Goal: Task Accomplishment & Management: Use online tool/utility

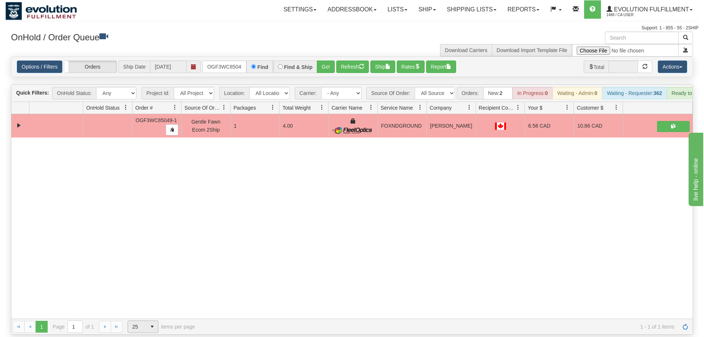
scroll to position [0, 7]
click at [663, 241] on div "31515252 EVOLUTION V3 90809251 90809252 OGF3WC85049-1 Gentle Fawn Ecom 2Ship 1 …" at bounding box center [351, 216] width 681 height 205
click at [228, 61] on input "OGF3WC85049-1" at bounding box center [224, 67] width 44 height 12
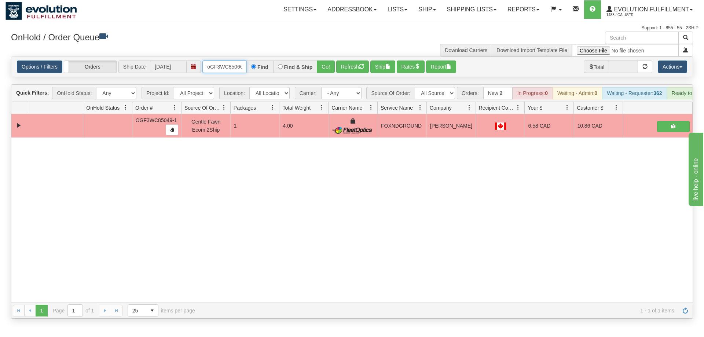
scroll to position [0, 6]
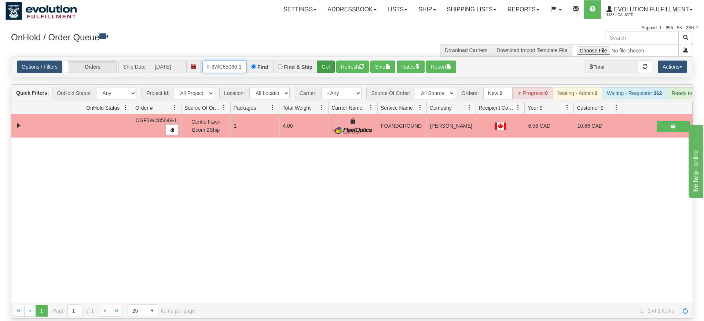
type input "oGF3WC85066-1"
drag, startPoint x: 323, startPoint y: 56, endPoint x: 322, endPoint y: 72, distance: 16.2
click at [323, 72] on div "Is equal to Is not equal to Contains Does not contains CAD USD EUR ZAR [PERSON_…" at bounding box center [352, 187] width 693 height 262
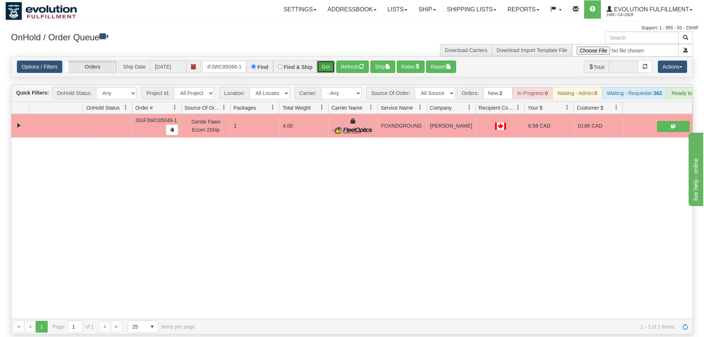
click at [325, 61] on button "Go!" at bounding box center [326, 67] width 18 height 12
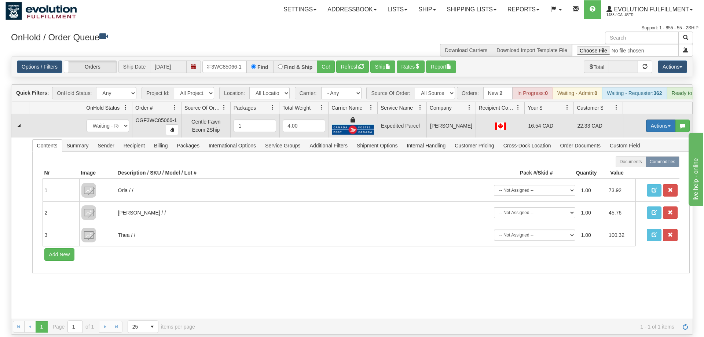
click at [660, 120] on button "Actions" at bounding box center [660, 126] width 29 height 12
click at [644, 164] on link "Ship" at bounding box center [646, 169] width 59 height 10
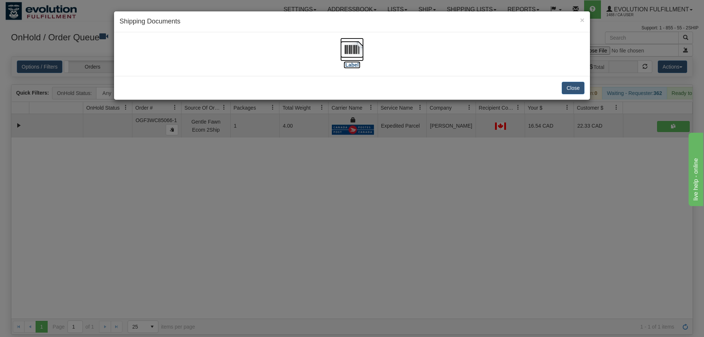
click at [352, 56] on img at bounding box center [351, 49] width 23 height 23
drag, startPoint x: 319, startPoint y: 184, endPoint x: 278, endPoint y: 98, distance: 95.3
click at [319, 182] on div "× Shipping Documents [Label] Close" at bounding box center [352, 168] width 704 height 337
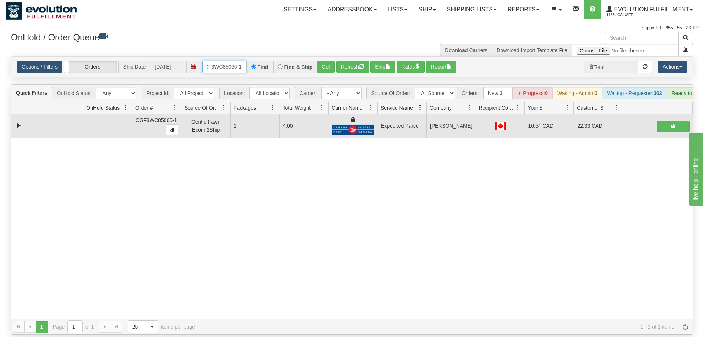
click at [225, 61] on input "oGF3WC85066-1" at bounding box center [224, 67] width 44 height 12
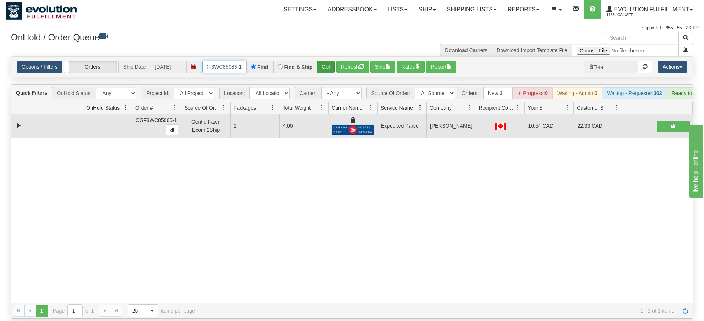
type input "OGF3WC85083-1"
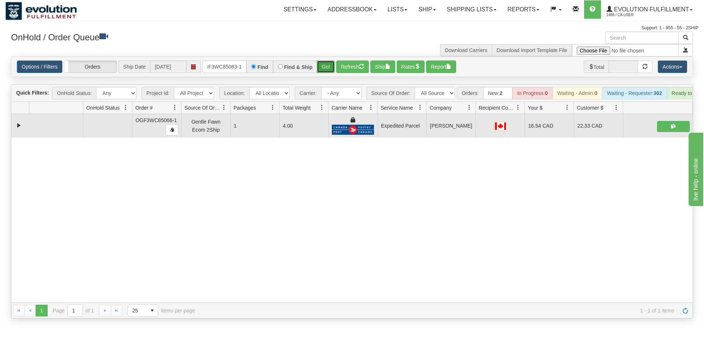
click at [319, 70] on div "Is equal to Is not equal to Contains Does not contains CAD USD EUR ZAR [PERSON_…" at bounding box center [352, 187] width 693 height 262
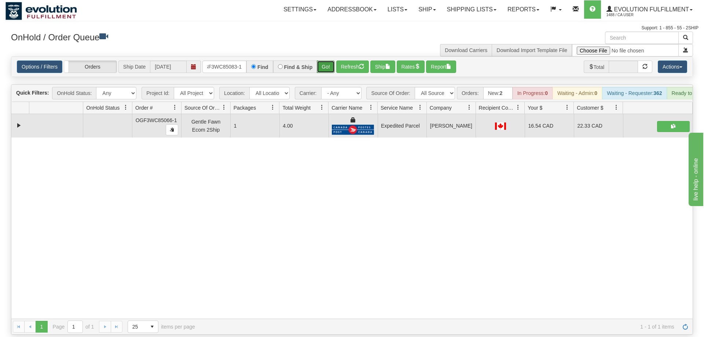
click at [324, 61] on button "Go!" at bounding box center [326, 67] width 18 height 12
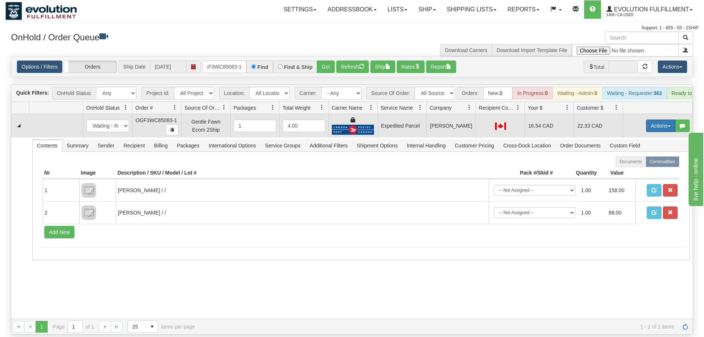
click at [654, 120] on button "Actions" at bounding box center [660, 126] width 29 height 12
click at [645, 164] on link "Ship" at bounding box center [646, 169] width 59 height 10
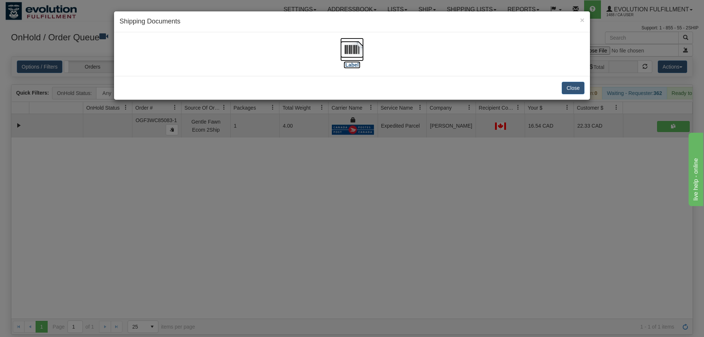
click at [348, 55] on img at bounding box center [351, 49] width 23 height 23
drag, startPoint x: 275, startPoint y: 167, endPoint x: 255, endPoint y: 67, distance: 102.1
click at [275, 165] on div "× Shipping Documents [Label] Close" at bounding box center [352, 168] width 704 height 337
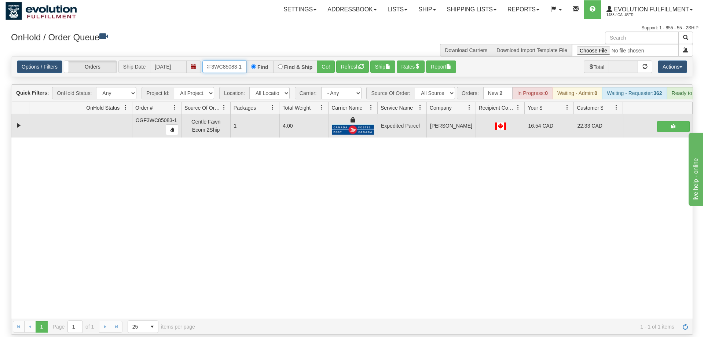
click at [234, 61] on input "OGF3WC85083-1" at bounding box center [224, 67] width 44 height 12
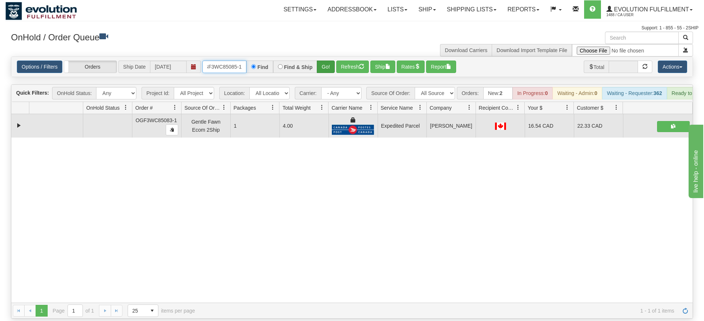
type input "OGF3WC85085-1"
click at [322, 73] on div "Is equal to Is not equal to Contains Does not contains CAD USD EUR ZAR [PERSON_…" at bounding box center [352, 187] width 693 height 262
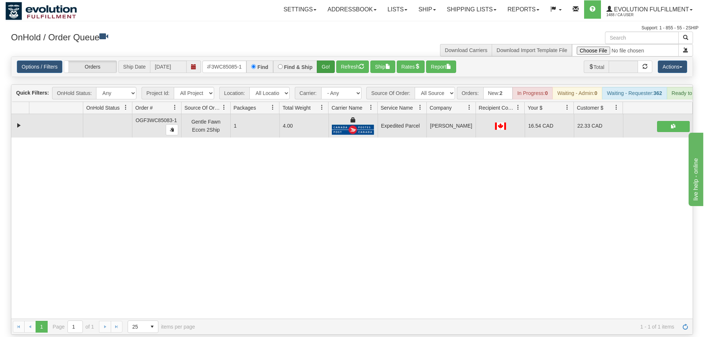
drag, startPoint x: 325, startPoint y: 64, endPoint x: 325, endPoint y: 60, distance: 4.0
click at [325, 63] on div "Options / Filters Group Shipments Orders Ship Date [DATE] OGF3WC85085-1 Find Fi…" at bounding box center [351, 67] width 681 height 20
click at [326, 61] on button "Go!" at bounding box center [326, 67] width 18 height 12
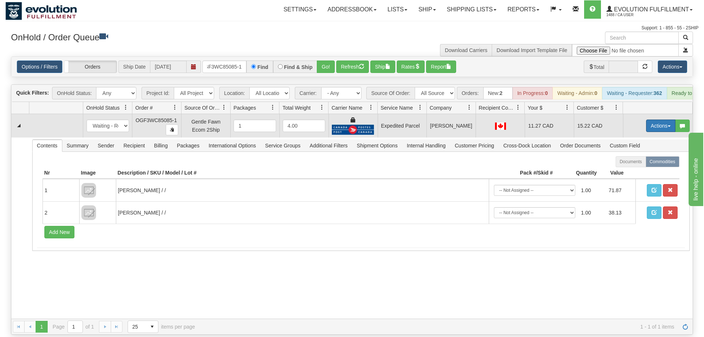
click at [655, 120] on button "Actions" at bounding box center [660, 126] width 29 height 12
click at [639, 164] on link "Ship" at bounding box center [646, 169] width 59 height 10
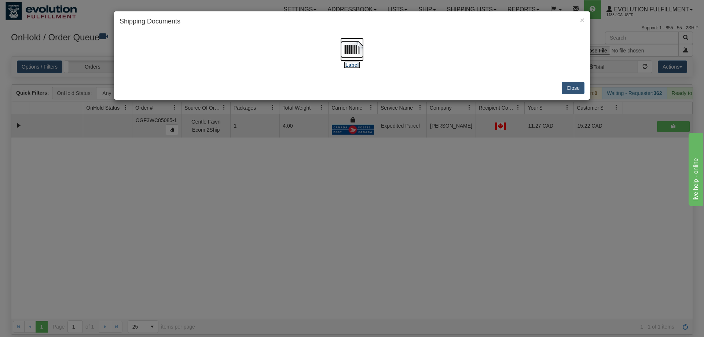
click at [362, 44] on img at bounding box center [351, 49] width 23 height 23
drag, startPoint x: 389, startPoint y: 260, endPoint x: 387, endPoint y: 255, distance: 5.7
click at [389, 259] on div "× Shipping Documents [Label] Close" at bounding box center [352, 168] width 704 height 337
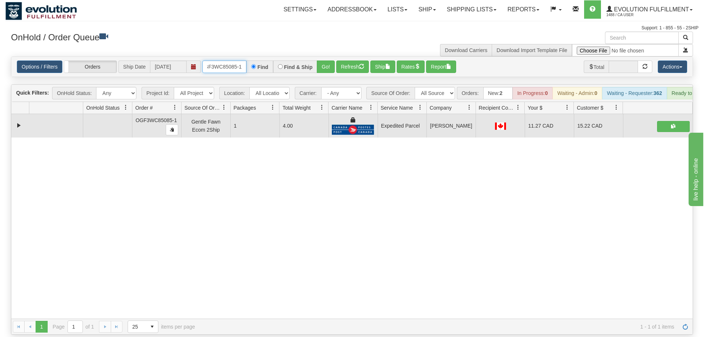
click at [233, 61] on input "OGF3WC85085-1" at bounding box center [224, 67] width 44 height 12
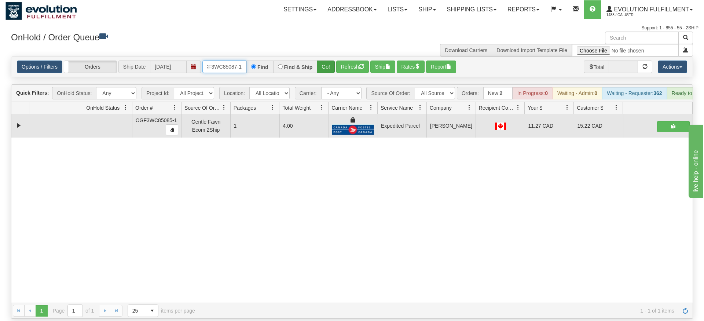
type input "OGF3WC85087-1"
click at [331, 75] on div "Is equal to Is not equal to Contains Does not contains CAD USD EUR ZAR [PERSON_…" at bounding box center [352, 187] width 693 height 262
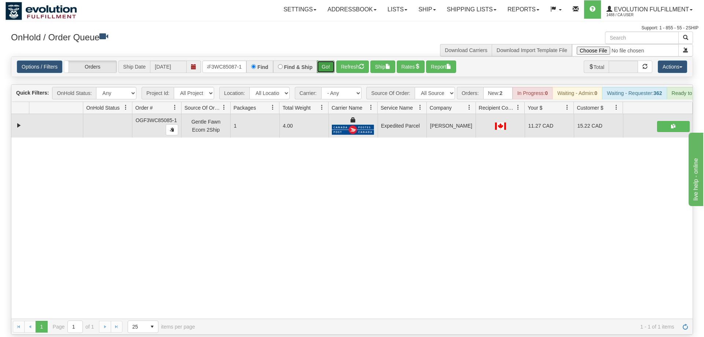
click at [330, 61] on button "Go!" at bounding box center [326, 67] width 18 height 12
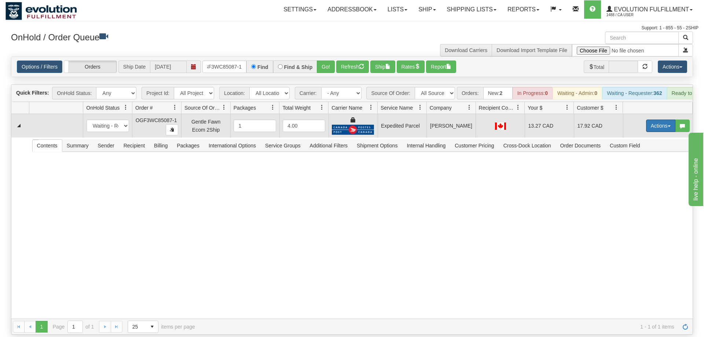
click at [674, 120] on button "Actions" at bounding box center [660, 126] width 29 height 12
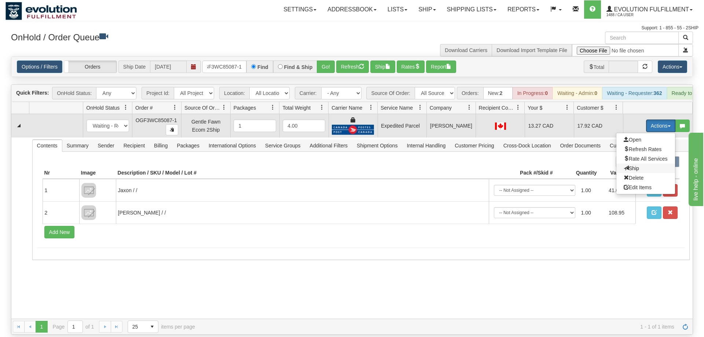
click at [637, 165] on span "Ship" at bounding box center [631, 168] width 15 height 6
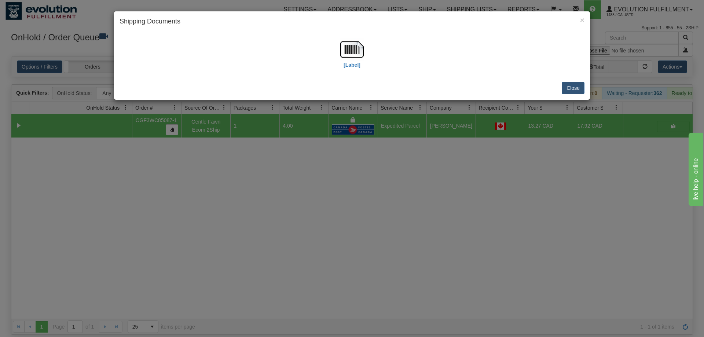
click at [371, 50] on div "[Label]" at bounding box center [352, 54] width 465 height 33
click at [353, 56] on img at bounding box center [351, 49] width 23 height 23
click at [327, 197] on div "× Shipping Documents [Label] Close" at bounding box center [352, 168] width 704 height 337
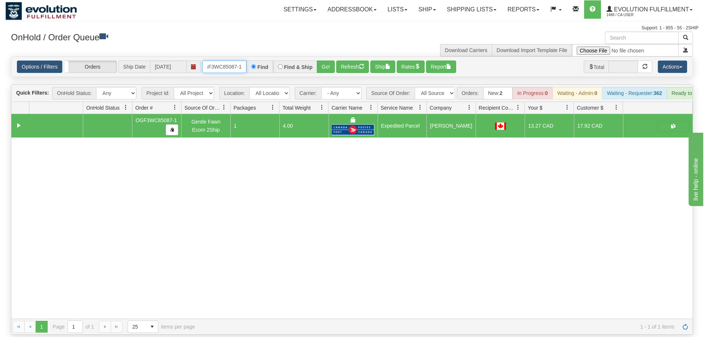
click at [239, 61] on input "OGF3WC85087-1" at bounding box center [224, 67] width 44 height 12
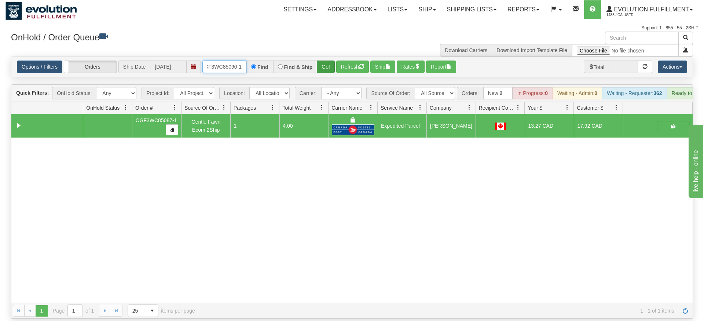
type input "OGF3WC85090-1"
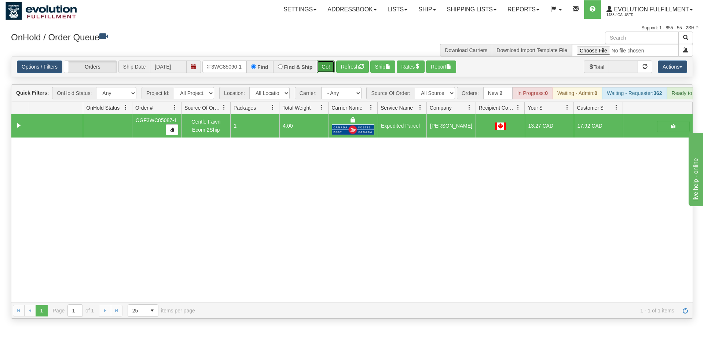
click at [323, 66] on div "Options / Filters Group Shipments Orders Ship Date [DATE] OGF3WC85090-1 Find Fi…" at bounding box center [352, 66] width 682 height 21
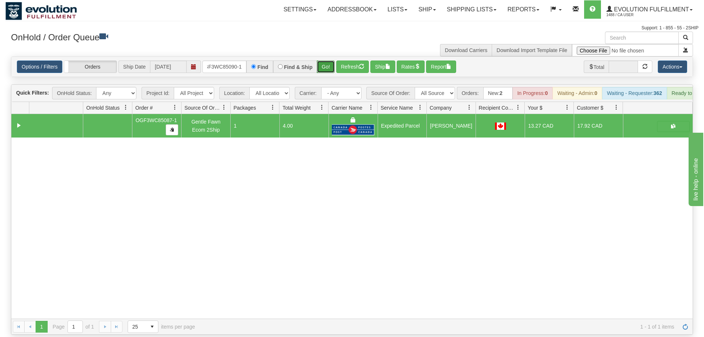
click at [329, 61] on button "Go!" at bounding box center [326, 67] width 18 height 12
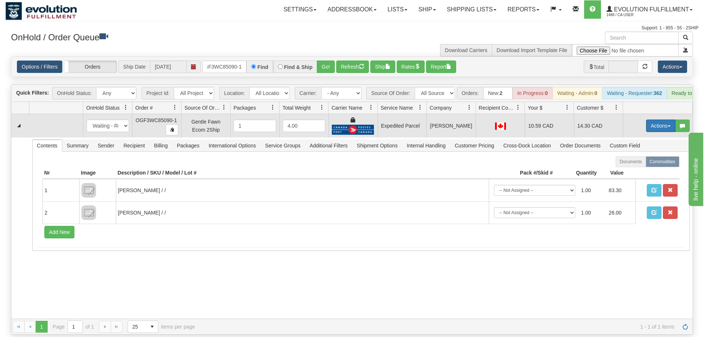
click at [655, 120] on button "Actions" at bounding box center [660, 126] width 29 height 12
click at [633, 165] on span "Ship" at bounding box center [631, 168] width 15 height 6
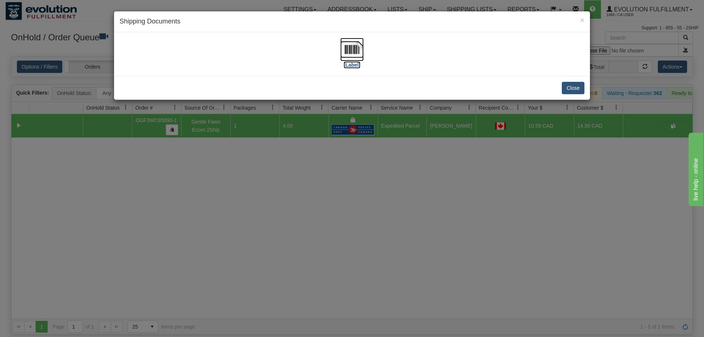
click at [349, 53] on img at bounding box center [351, 49] width 23 height 23
drag, startPoint x: 285, startPoint y: 176, endPoint x: 259, endPoint y: 96, distance: 83.9
click at [284, 176] on div "× Shipping Documents [Label] Close" at bounding box center [352, 168] width 704 height 337
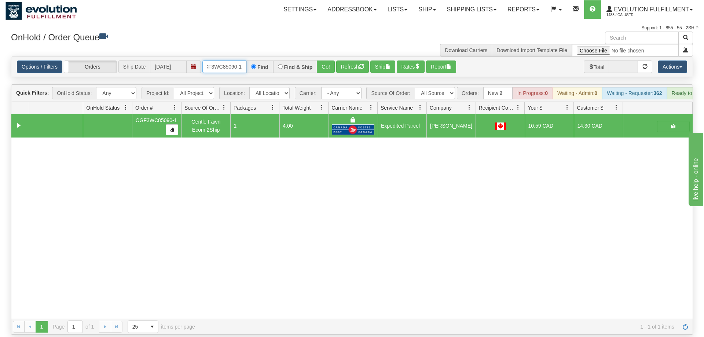
click at [226, 61] on input "OGF3WC85090-1" at bounding box center [224, 67] width 44 height 12
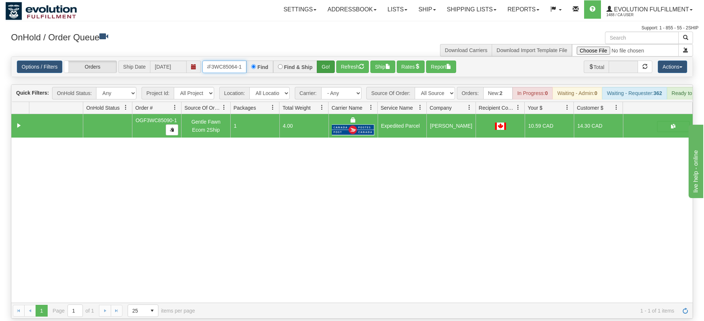
type input "OGF3WC85064-1"
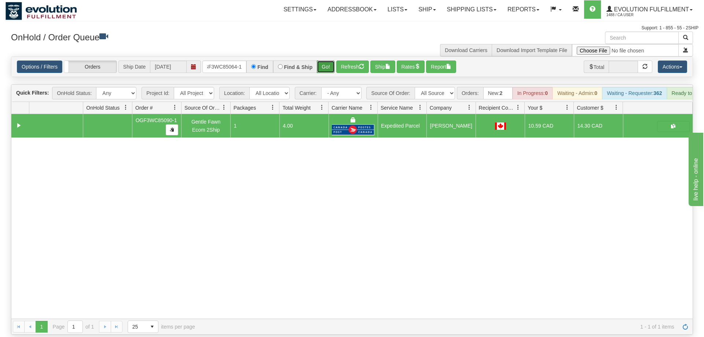
click at [328, 70] on div "Is equal to Is not equal to Contains Does not contains CAD USD EUR ZAR [PERSON_…" at bounding box center [352, 195] width 693 height 278
click at [329, 61] on button "Go!" at bounding box center [326, 67] width 18 height 12
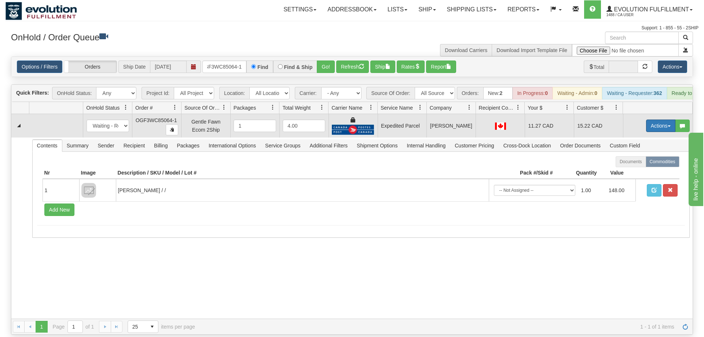
click at [662, 120] on button "Actions" at bounding box center [660, 126] width 29 height 12
click at [631, 165] on span "Ship" at bounding box center [631, 168] width 15 height 6
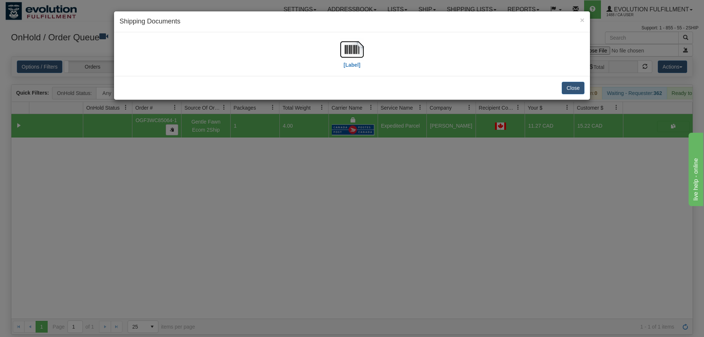
click at [334, 41] on div "[Label]" at bounding box center [352, 54] width 465 height 33
click at [346, 55] on img at bounding box center [351, 49] width 23 height 23
drag, startPoint x: 298, startPoint y: 298, endPoint x: 267, endPoint y: 146, distance: 155.6
click at [298, 295] on div "× Shipping Documents [Label] Close" at bounding box center [352, 168] width 704 height 337
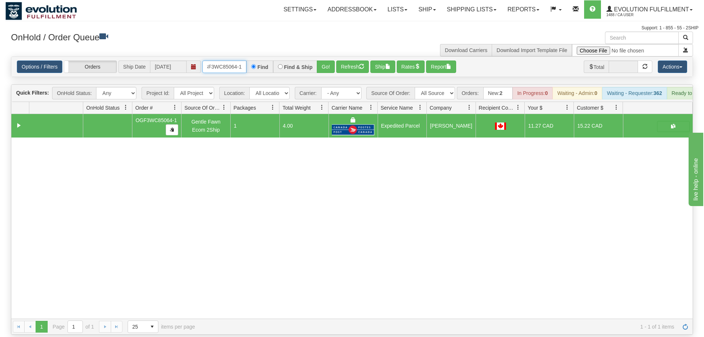
click at [230, 61] on input "OGF3WC85064-1" at bounding box center [224, 67] width 44 height 12
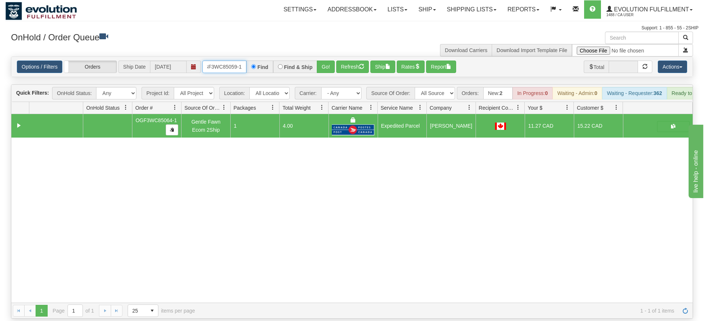
type input "OGF3WC85059-1"
click at [321, 67] on div "Is equal to Is not equal to Contains Does not contains CAD USD EUR ZAR [PERSON_…" at bounding box center [352, 187] width 693 height 262
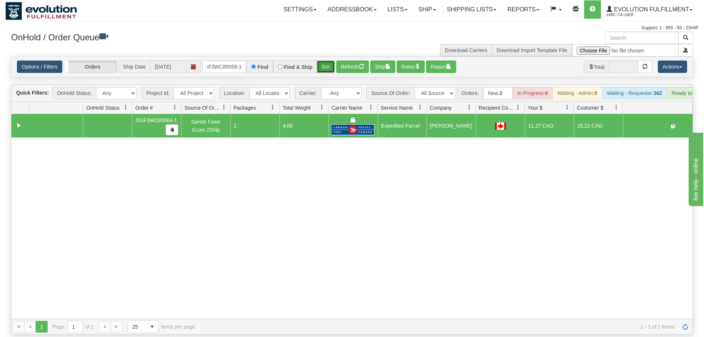
click at [327, 61] on button "Go!" at bounding box center [326, 67] width 18 height 12
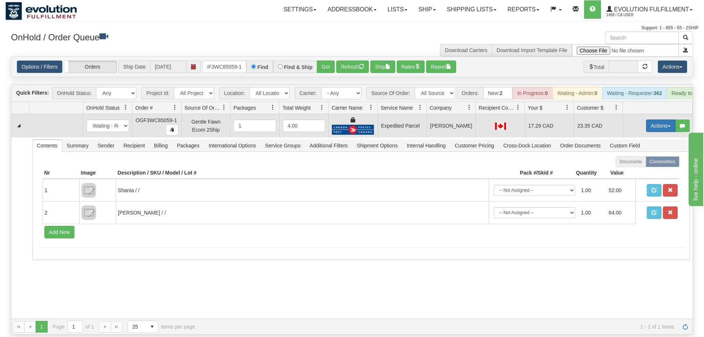
click at [657, 120] on button "Actions" at bounding box center [660, 126] width 29 height 12
click at [643, 164] on link "Ship" at bounding box center [646, 169] width 59 height 10
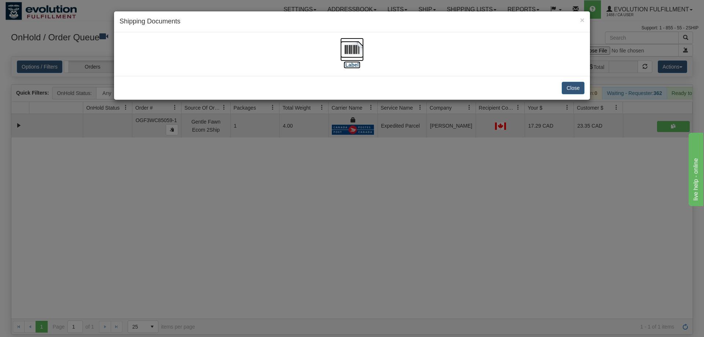
click at [361, 52] on img at bounding box center [351, 49] width 23 height 23
drag, startPoint x: 279, startPoint y: 187, endPoint x: 245, endPoint y: 61, distance: 131.0
click at [279, 186] on div "× Shipping Documents [Label] Close" at bounding box center [352, 168] width 704 height 337
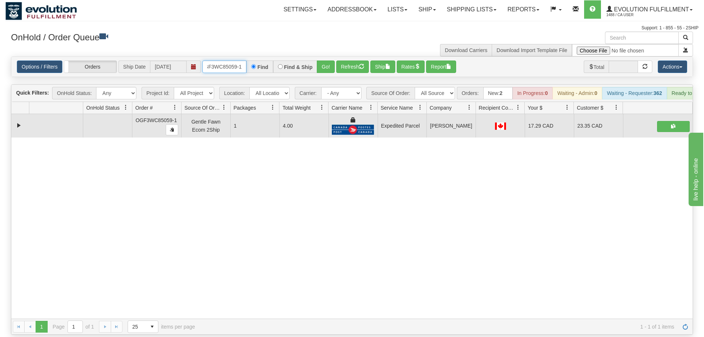
click at [225, 61] on input "OGF3WC85059-1" at bounding box center [224, 67] width 44 height 12
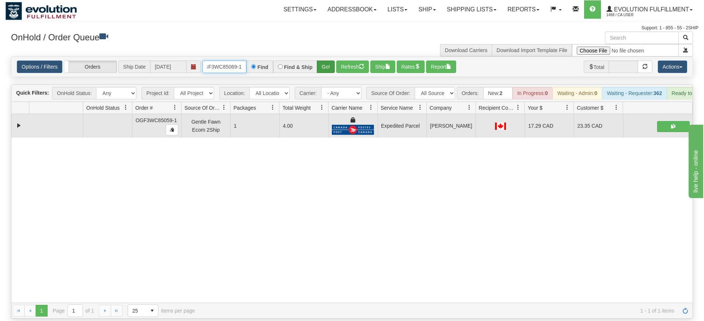
type input "OGF3WC85069-1"
click at [328, 70] on div "Is equal to Is not equal to Contains Does not contains CAD USD EUR ZAR [PERSON_…" at bounding box center [352, 187] width 693 height 262
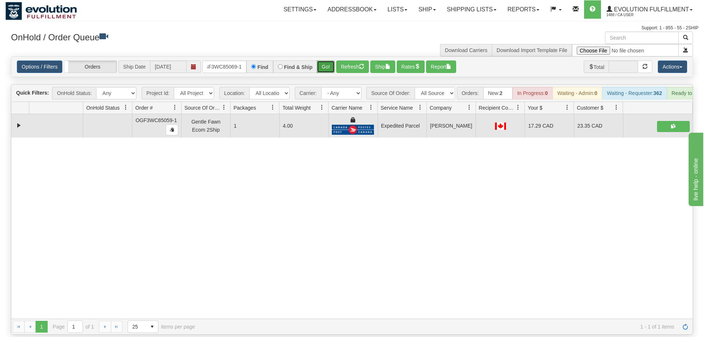
click at [327, 61] on button "Go!" at bounding box center [326, 67] width 18 height 12
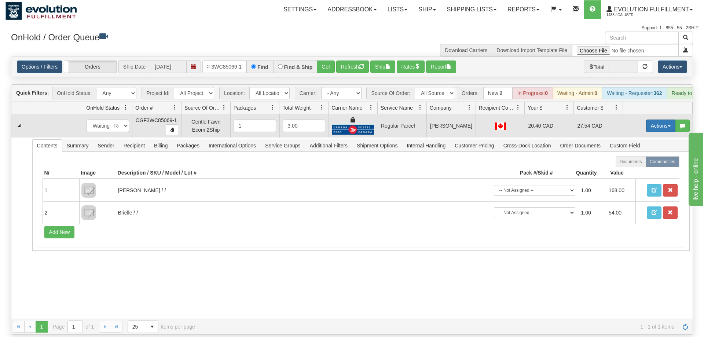
click at [659, 120] on button "Actions" at bounding box center [660, 126] width 29 height 12
click at [646, 156] on span "Rate All Services" at bounding box center [646, 159] width 44 height 6
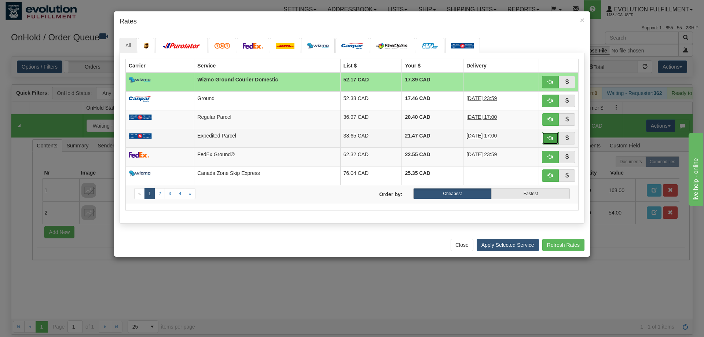
click at [551, 140] on span "button" at bounding box center [550, 137] width 5 height 5
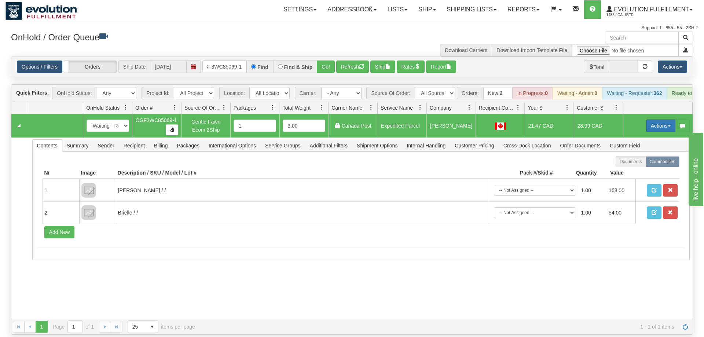
click at [652, 120] on button "Actions" at bounding box center [660, 126] width 29 height 12
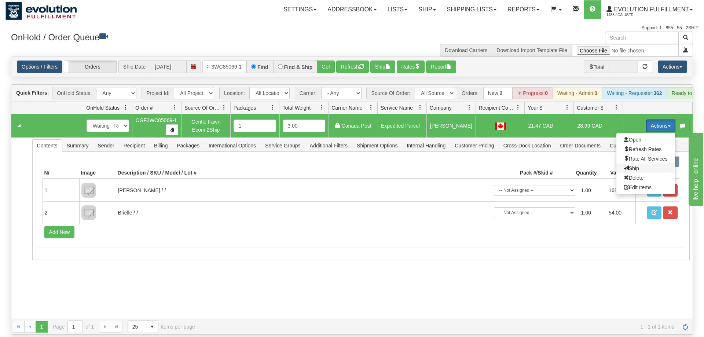
click at [636, 165] on span "Ship" at bounding box center [631, 168] width 15 height 6
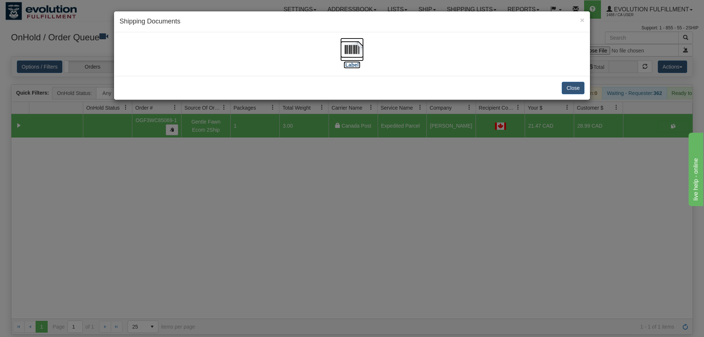
click at [343, 61] on img at bounding box center [351, 49] width 23 height 23
drag, startPoint x: 267, startPoint y: 226, endPoint x: 257, endPoint y: 103, distance: 123.6
click at [267, 226] on div "× Shipping Documents [Label] Close" at bounding box center [352, 168] width 704 height 337
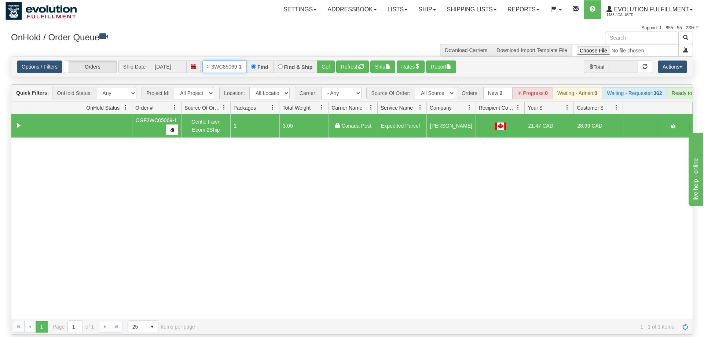
click at [234, 61] on input "OGF3WC85069-1" at bounding box center [224, 67] width 44 height 12
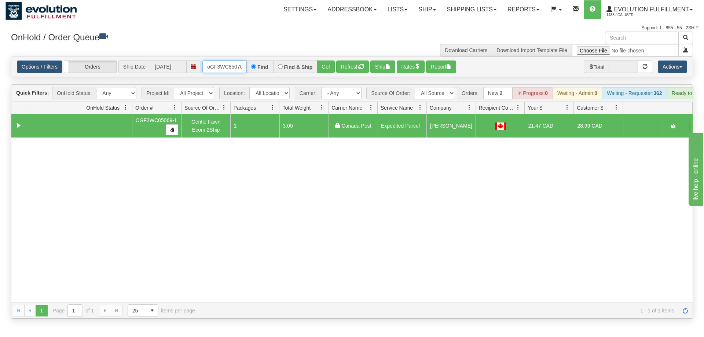
scroll to position [0, 6]
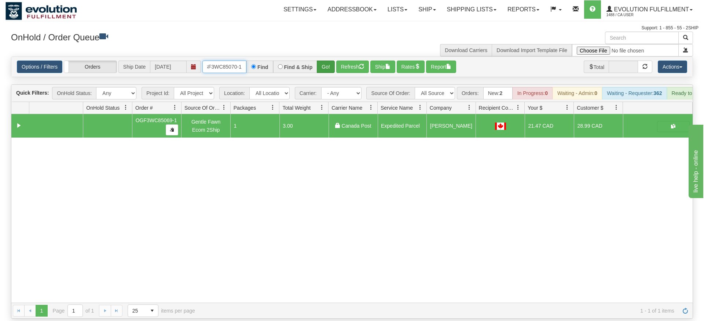
type input "oGF3WC85070-1"
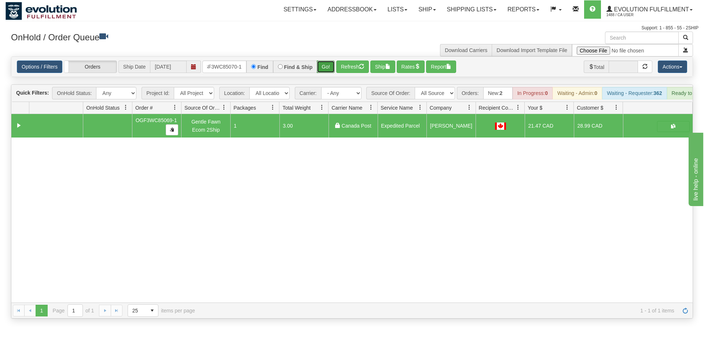
click at [326, 72] on div "Is equal to Is not equal to Contains Does not contains CAD USD EUR ZAR [PERSON_…" at bounding box center [352, 187] width 693 height 262
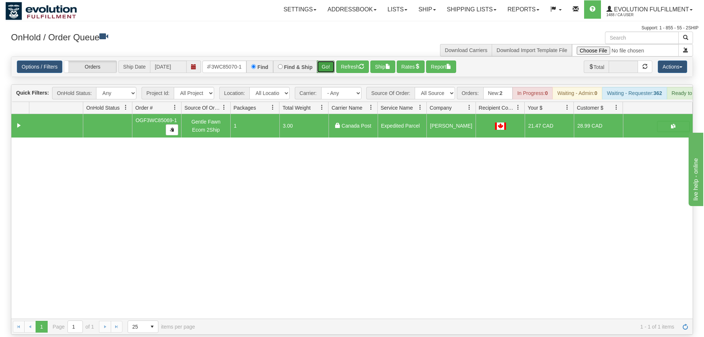
click at [326, 61] on button "Go!" at bounding box center [326, 67] width 18 height 12
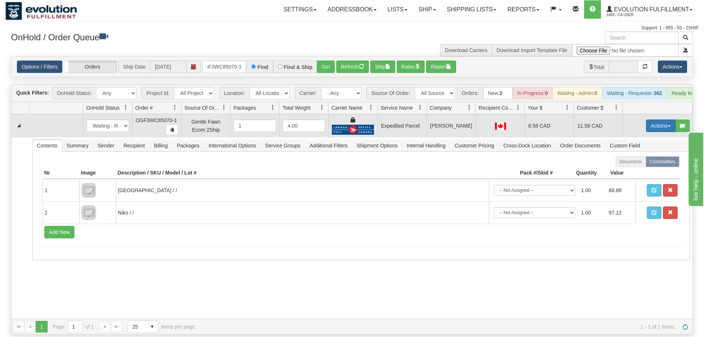
click at [656, 120] on button "Actions" at bounding box center [660, 126] width 29 height 12
click at [632, 165] on span "Ship" at bounding box center [631, 168] width 15 height 6
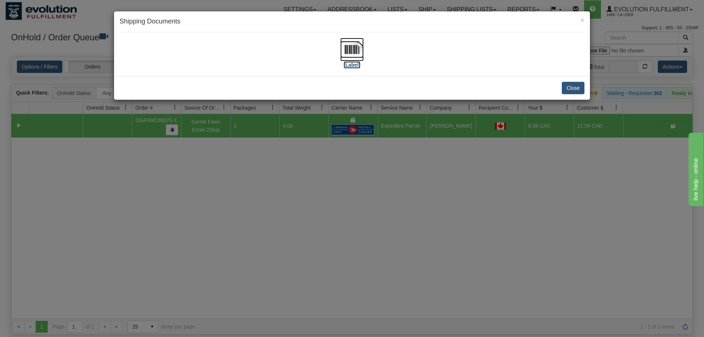
click at [355, 53] on img at bounding box center [351, 49] width 23 height 23
click at [227, 227] on div "× Shipping Documents [Label] Close" at bounding box center [352, 168] width 704 height 337
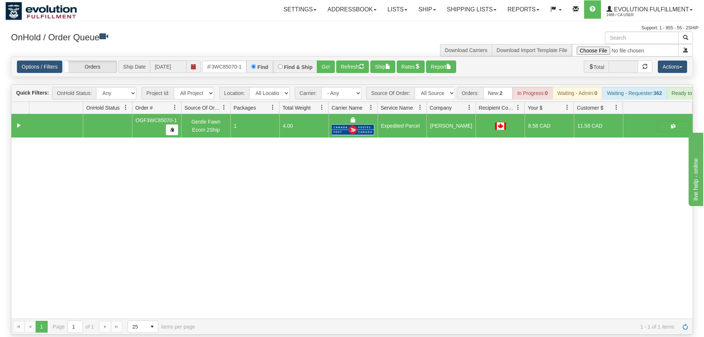
click at [292, 266] on div "31515429 EVOLUTION V3 90809698 90809700 OGF3WC85070-1 Gentle Fawn Ecom 2Ship 1 …" at bounding box center [351, 216] width 681 height 205
click at [233, 61] on input "oGF3WC85070-1" at bounding box center [224, 67] width 44 height 12
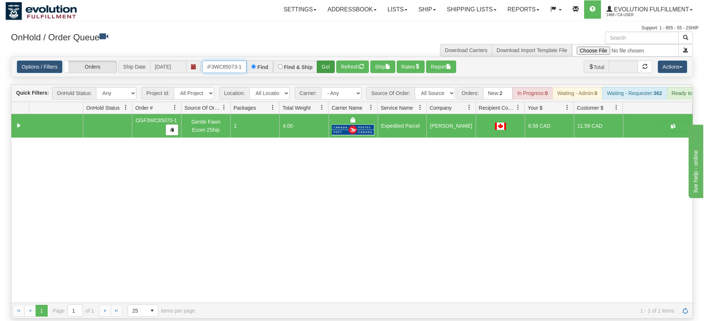
type input "\OGF3WC85073-1"
click at [325, 78] on div "Is equal to Is not equal to Contains Does not contains CAD USD EUR ZAR [PERSON_…" at bounding box center [352, 187] width 693 height 262
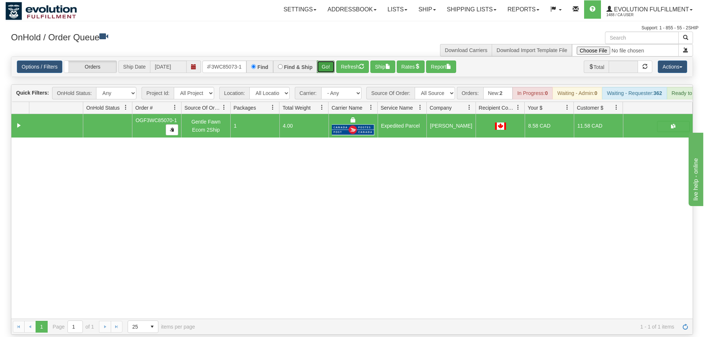
click at [335, 61] on button "Go!" at bounding box center [326, 67] width 18 height 12
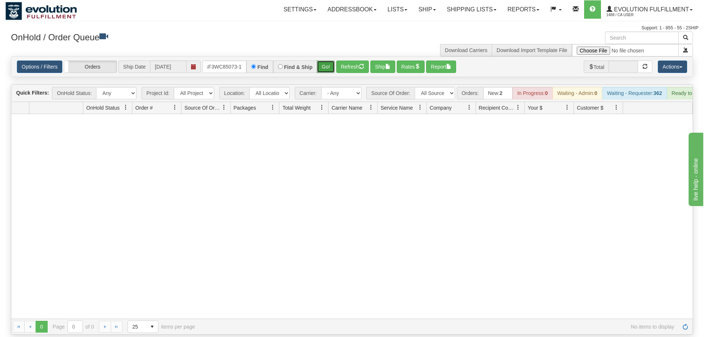
click at [323, 61] on button "Go!" at bounding box center [326, 67] width 18 height 12
click at [326, 61] on button "Go!" at bounding box center [326, 67] width 18 height 12
click at [233, 61] on input "\OGF3WC85073-1" at bounding box center [224, 67] width 44 height 12
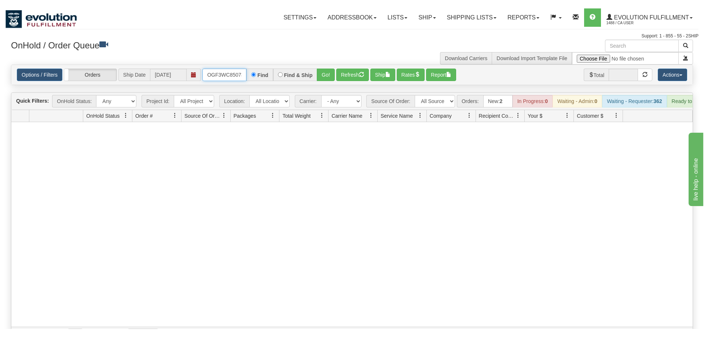
scroll to position [0, 7]
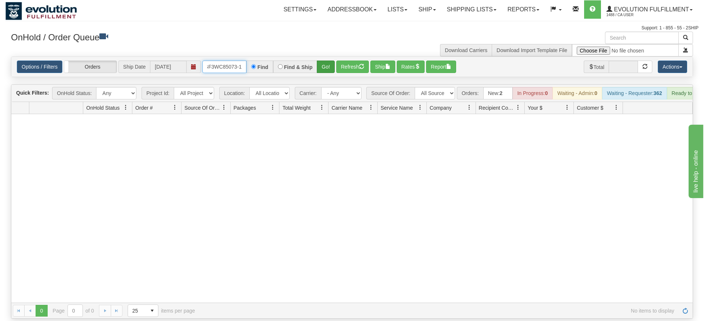
type input "OGF3WC85073-1"
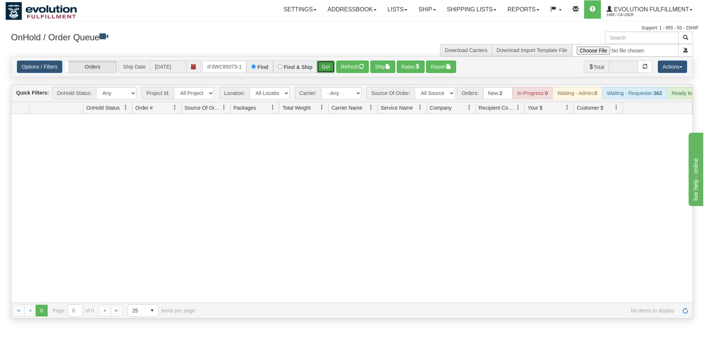
click at [329, 73] on div "Is equal to Is not equal to Contains Does not contains CAD USD EUR ZAR [PERSON_…" at bounding box center [352, 187] width 693 height 262
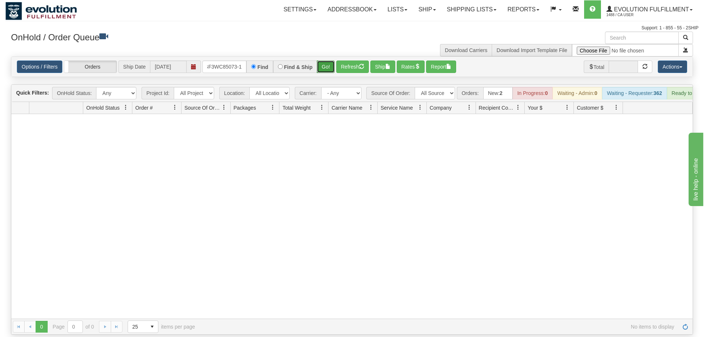
click at [331, 61] on button "Go!" at bounding box center [326, 67] width 18 height 12
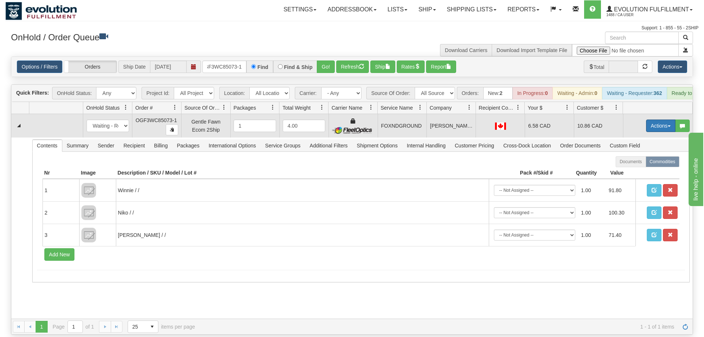
click at [658, 120] on button "Actions" at bounding box center [660, 126] width 29 height 12
click at [639, 164] on link "Ship" at bounding box center [646, 169] width 59 height 10
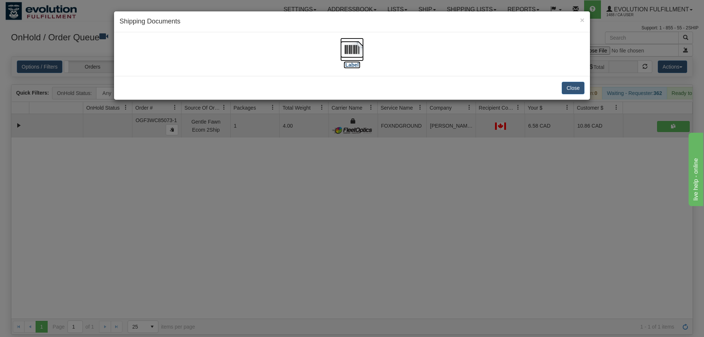
click at [359, 49] on img at bounding box center [351, 49] width 23 height 23
click at [306, 178] on div "× Shipping Documents [Label] Close" at bounding box center [352, 168] width 704 height 337
